Goal: Navigation & Orientation: Find specific page/section

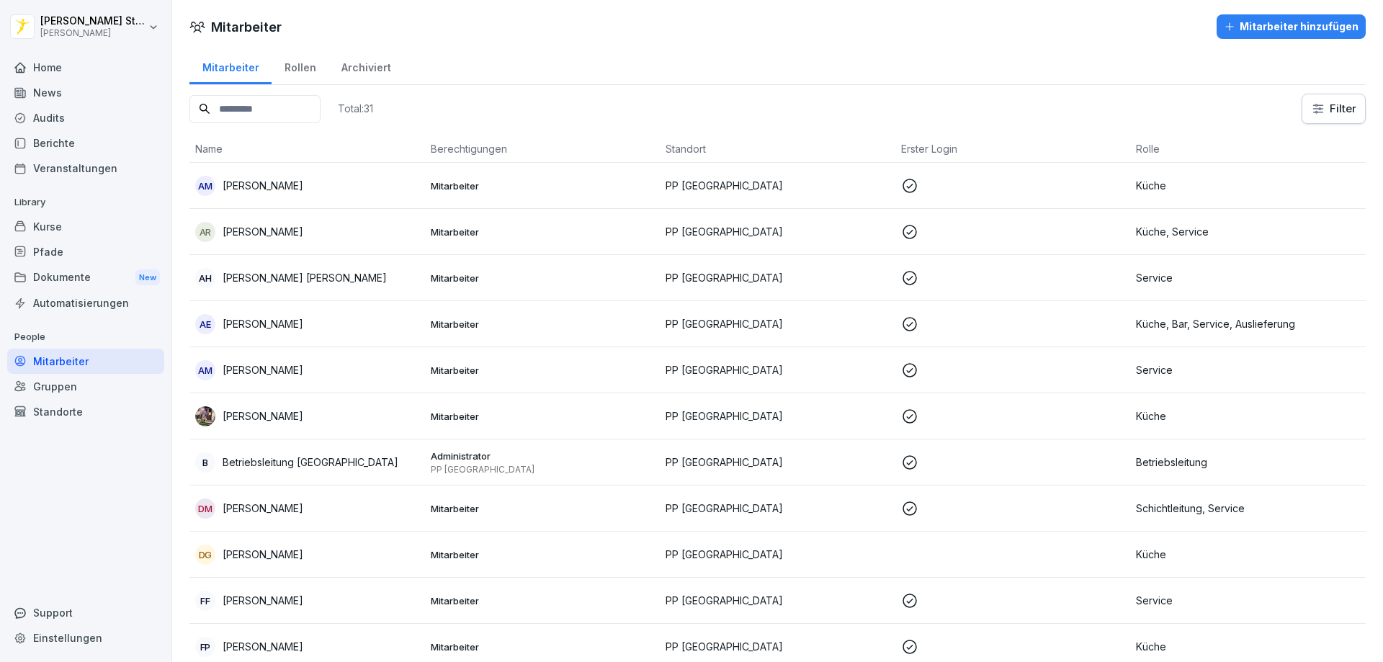
click at [80, 72] on div "Home" at bounding box center [85, 67] width 157 height 25
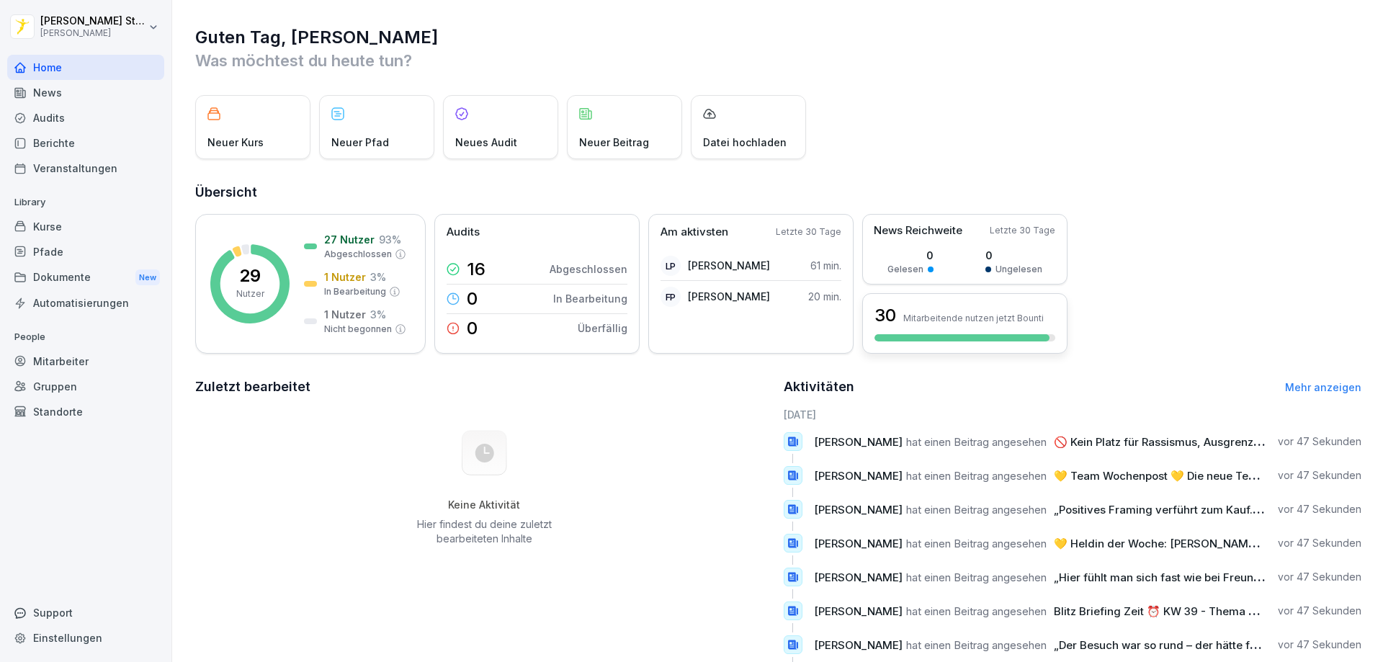
click at [974, 336] on div at bounding box center [961, 337] width 175 height 7
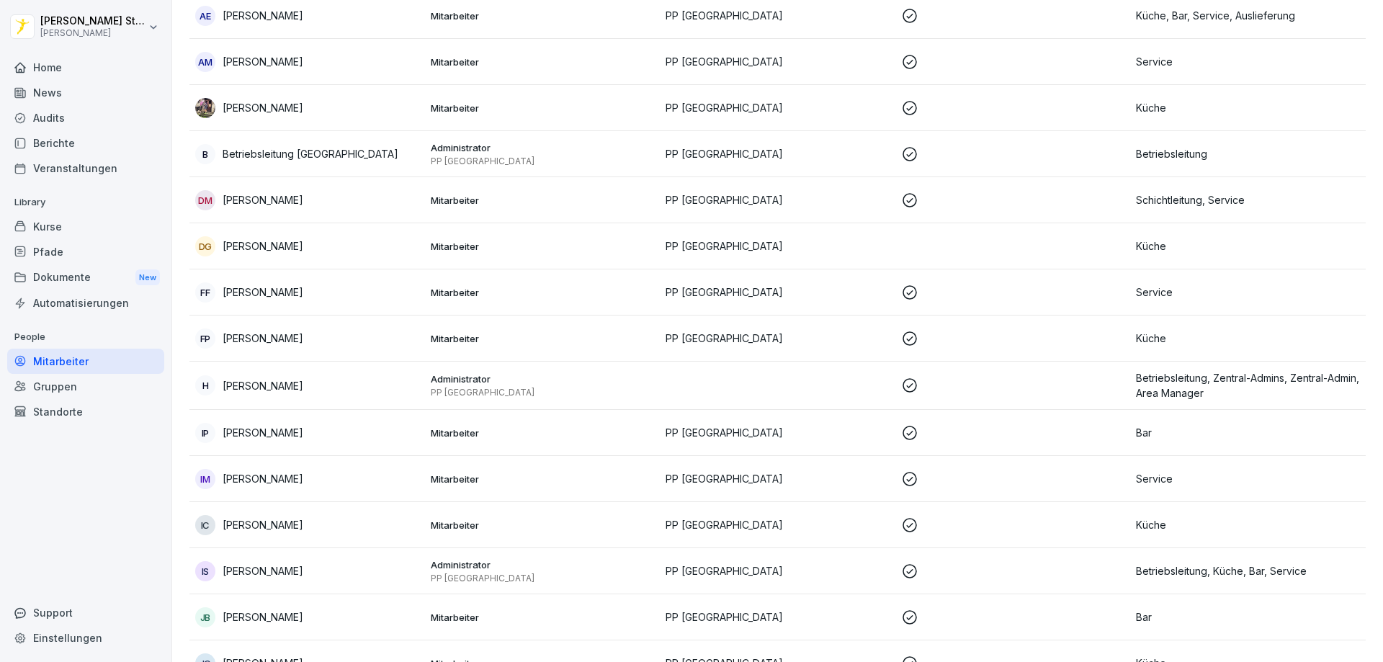
scroll to position [90, 0]
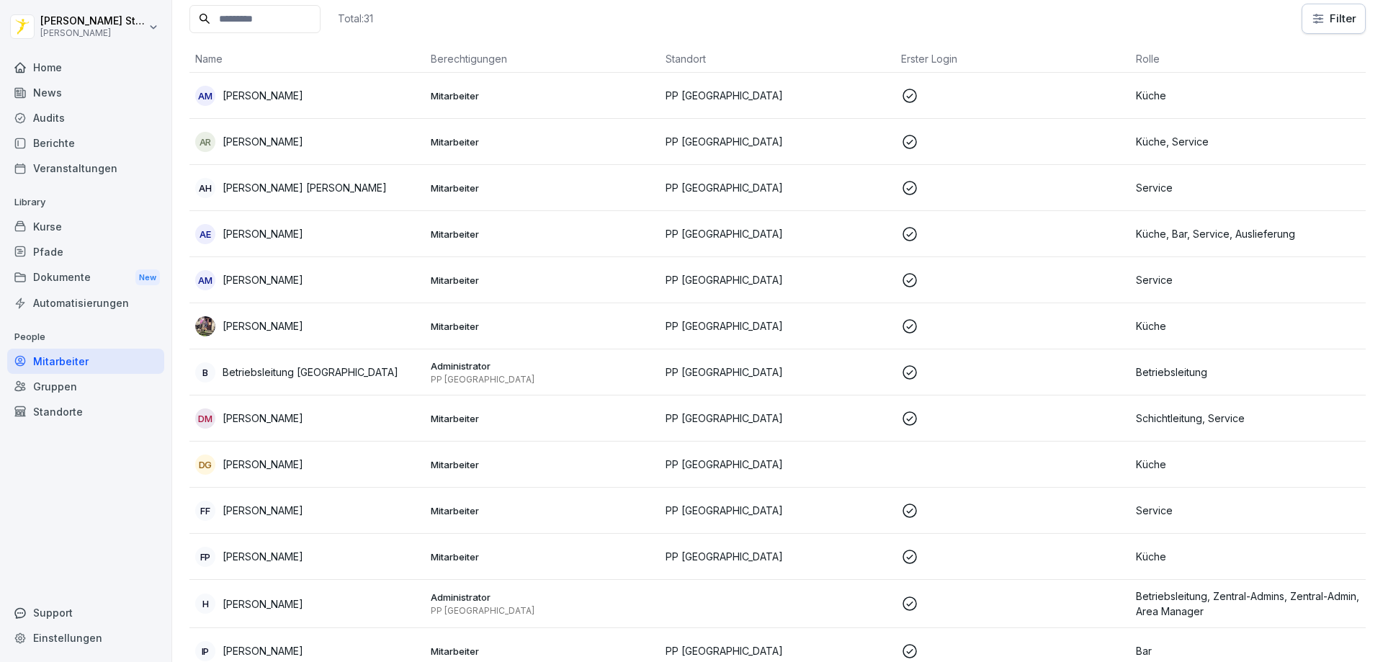
click at [53, 74] on div "Home" at bounding box center [85, 67] width 157 height 25
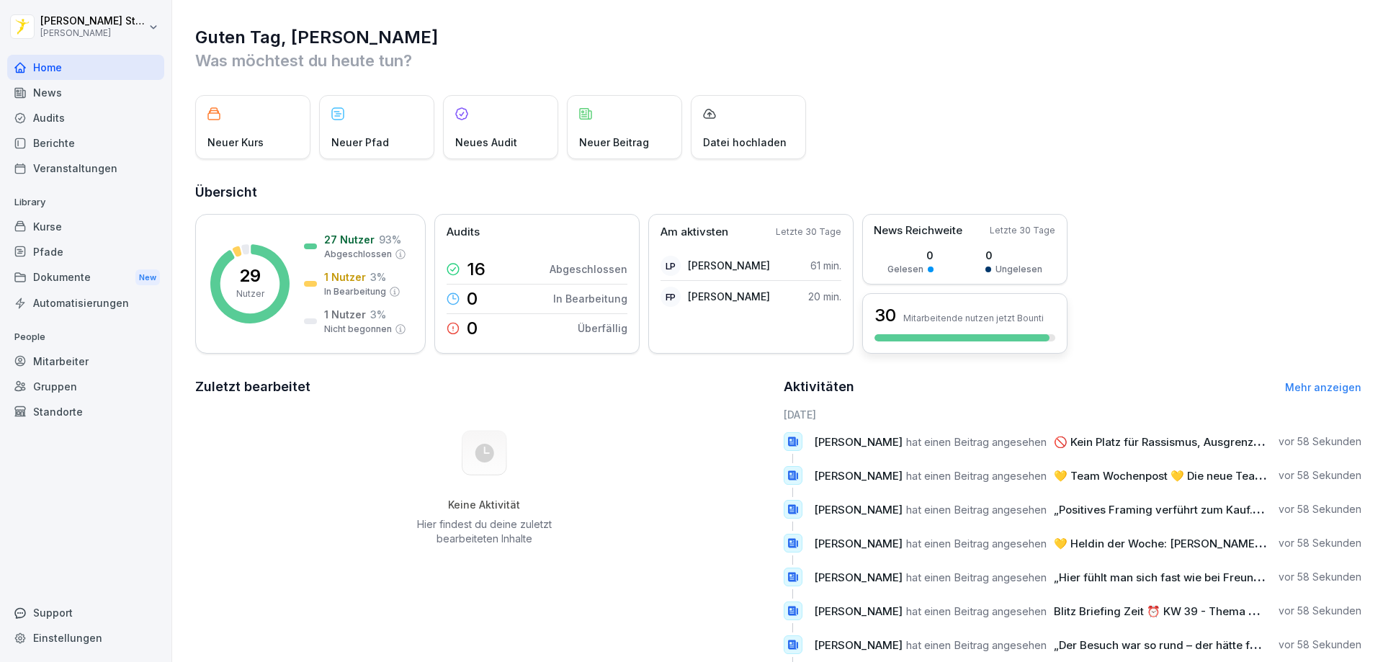
click at [945, 330] on div "30 Mitarbeitende nutzen jetzt Bounti" at bounding box center [964, 323] width 205 height 61
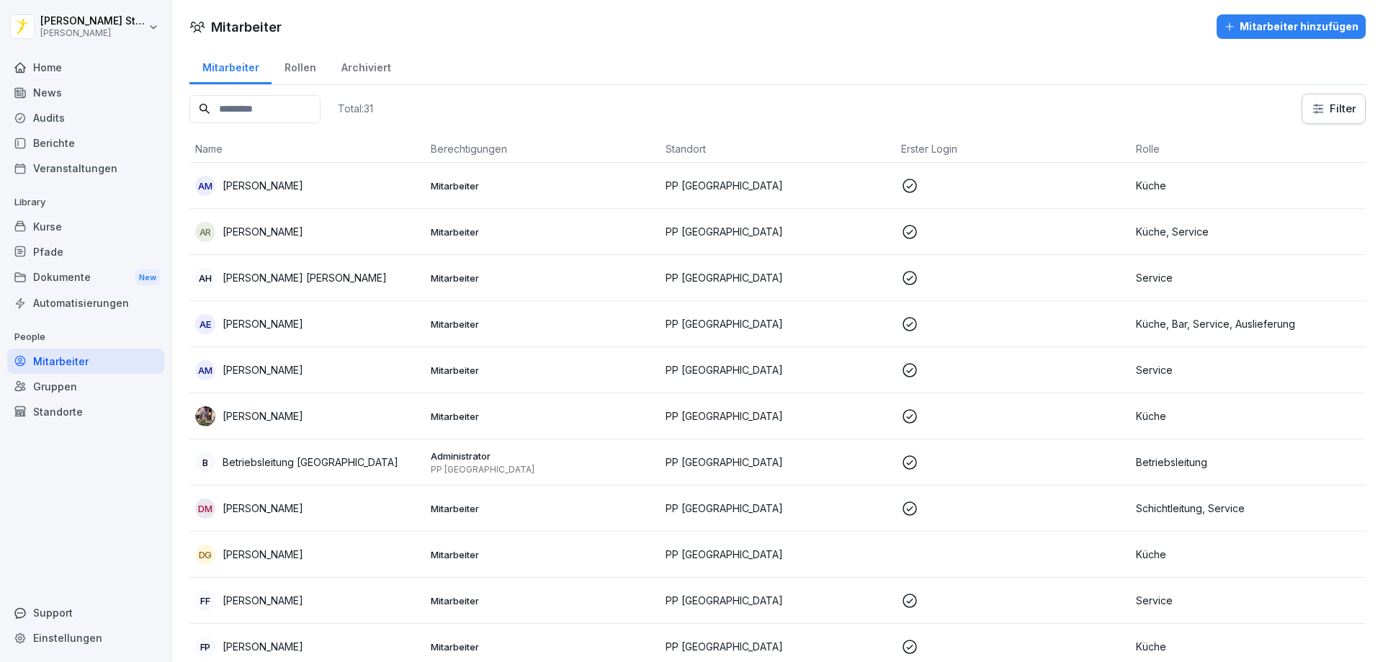
click at [52, 68] on div "Home" at bounding box center [85, 67] width 157 height 25
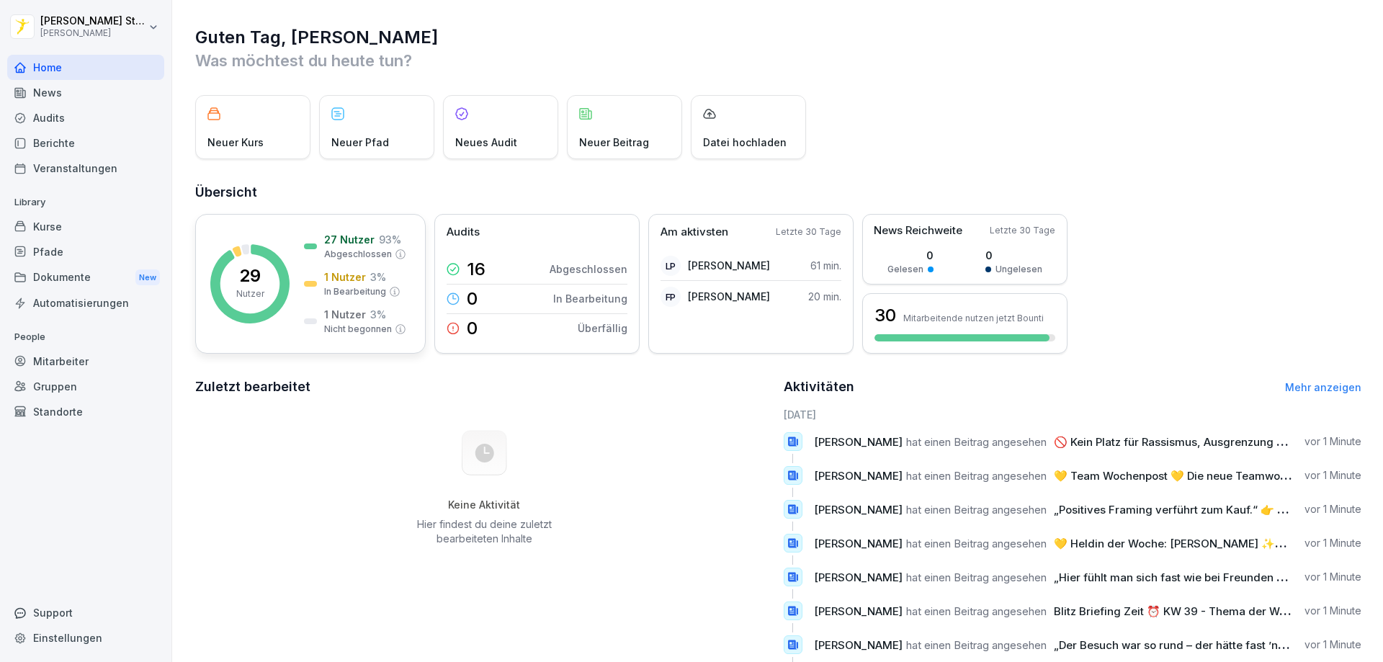
click at [292, 308] on div "29 Nutzer 27 Nutzer 93 % Abgeschlossen 1 Nutzer 3 % In Bearbeitung 1 Nutzer 3 %…" at bounding box center [310, 284] width 231 height 140
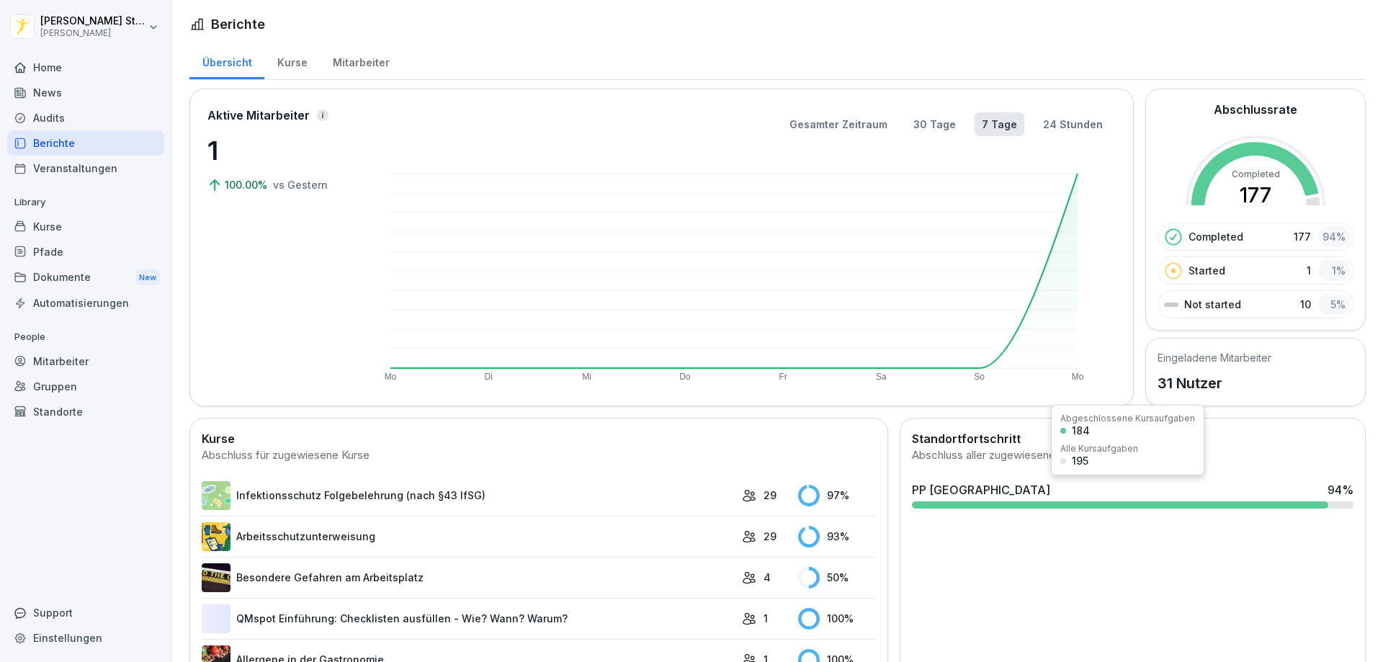
click at [1136, 505] on div at bounding box center [1120, 504] width 416 height 7
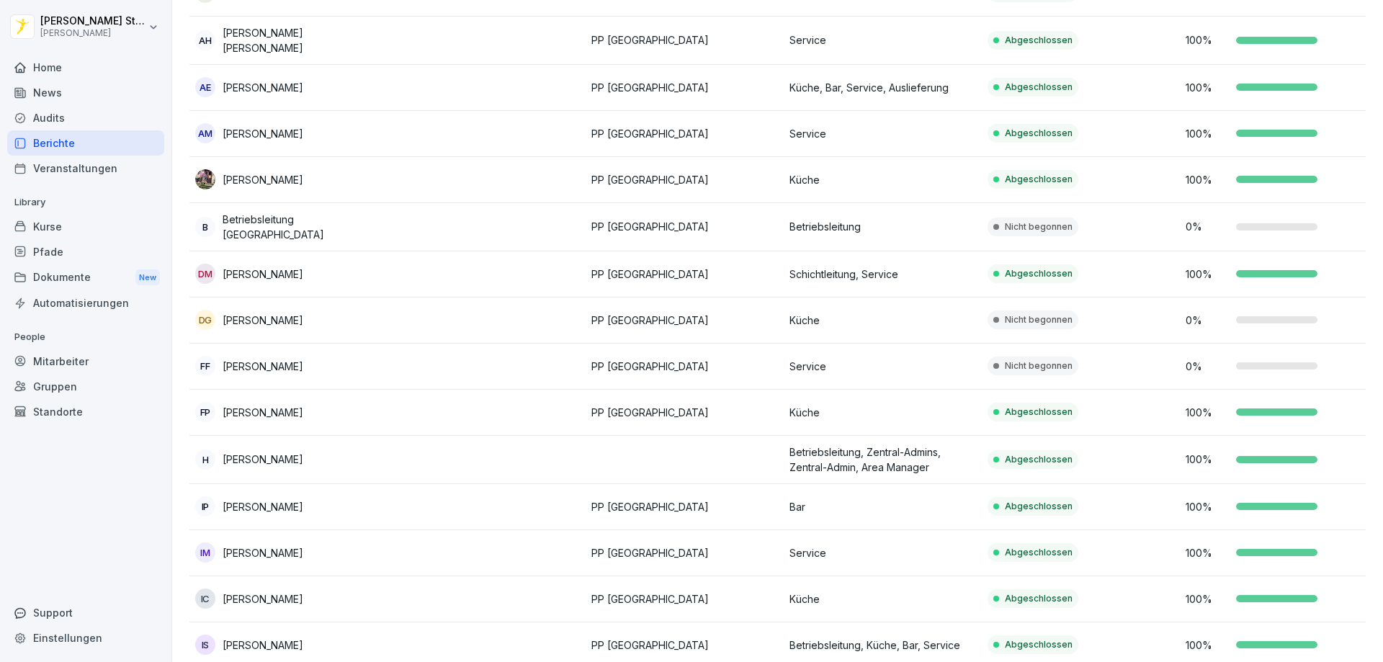
scroll to position [216, 0]
